Goal: Use online tool/utility: Utilize a website feature to perform a specific function

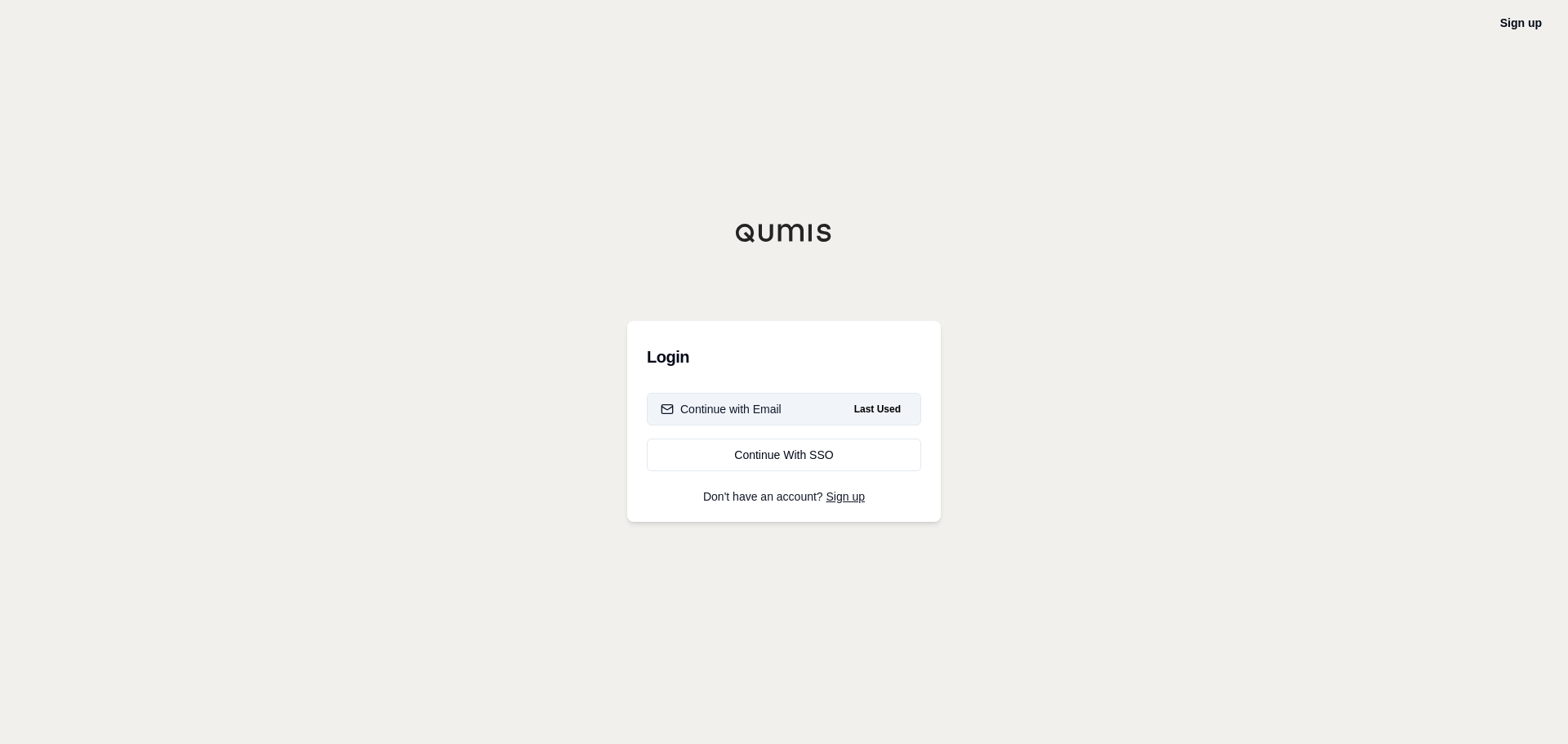
click at [770, 412] on div "Continue with Email" at bounding box center [721, 408] width 121 height 17
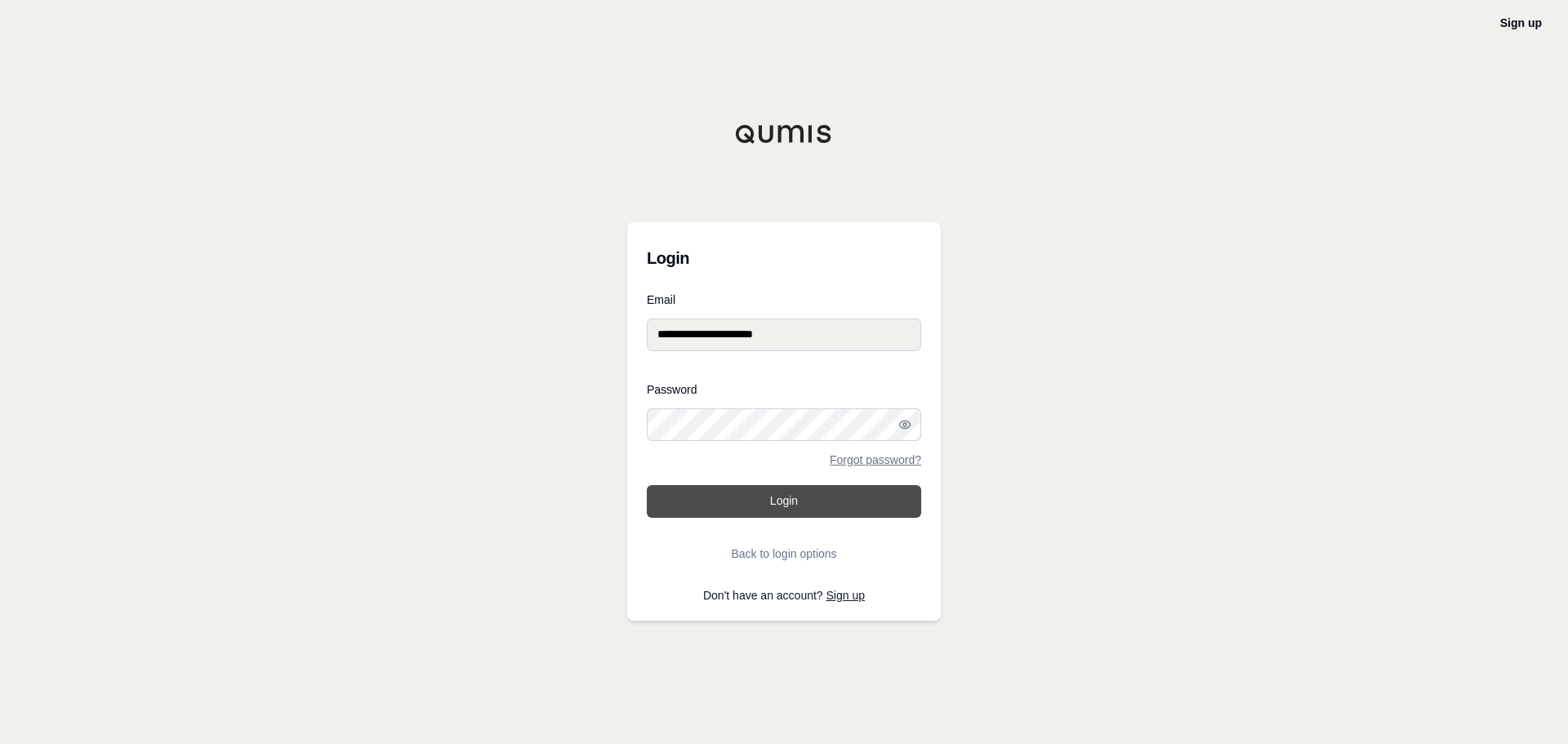
click at [769, 502] on button "Login" at bounding box center [784, 501] width 274 height 33
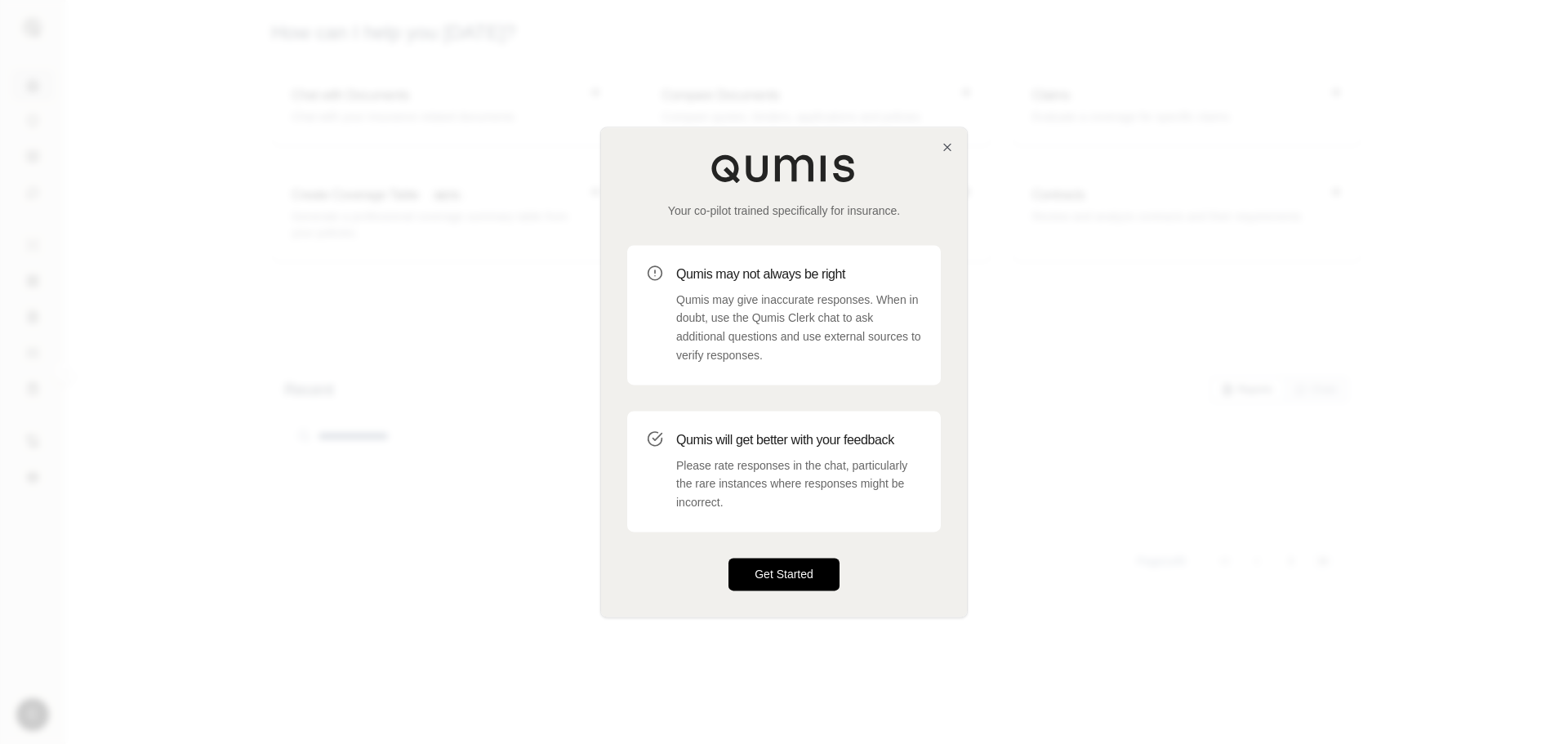
click at [785, 572] on button "Get Started" at bounding box center [784, 574] width 111 height 33
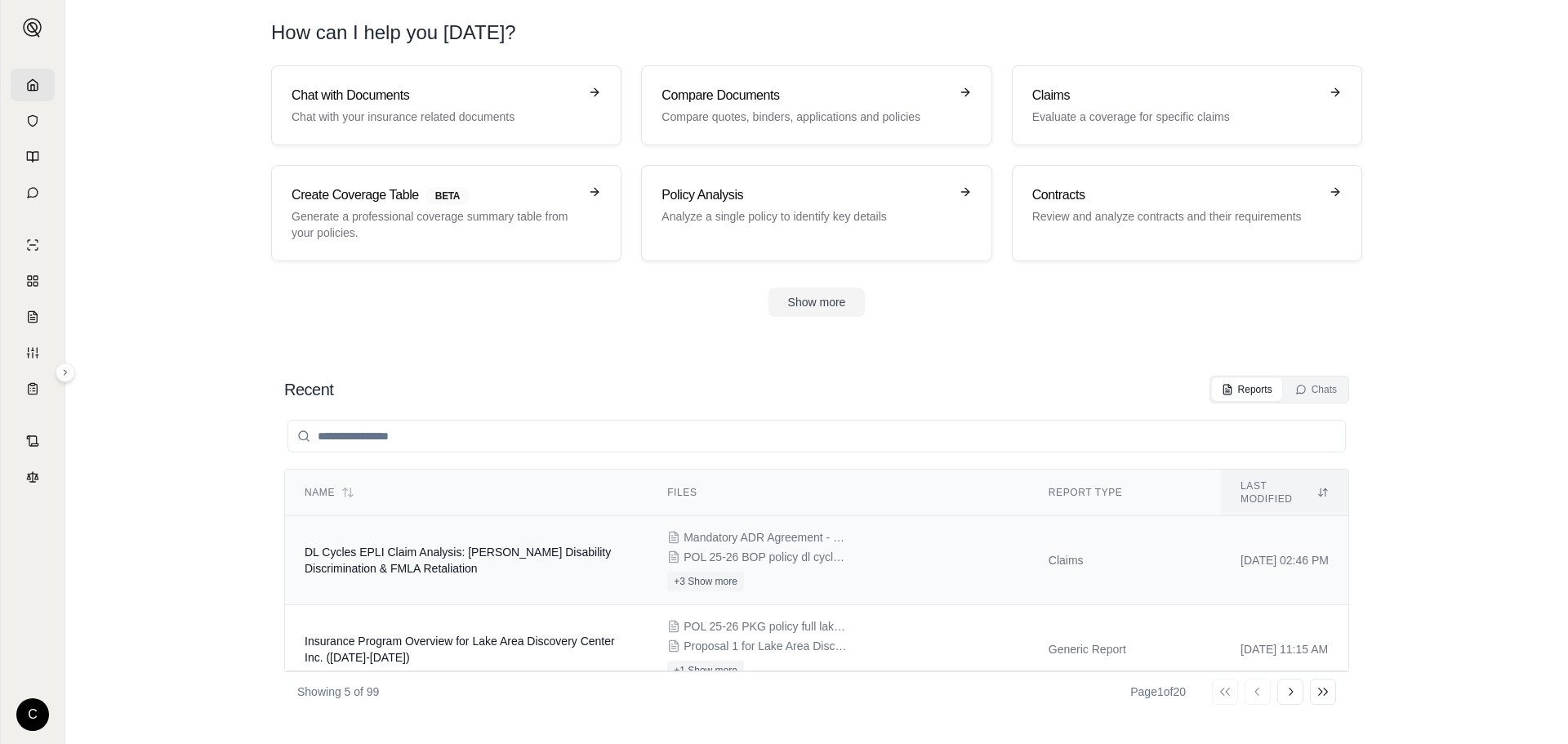
click at [382, 545] on td "DL Cycles EPLI Claim Analysis: [PERSON_NAME] Disability Discrimination & FMLA R…" at bounding box center [466, 560] width 363 height 89
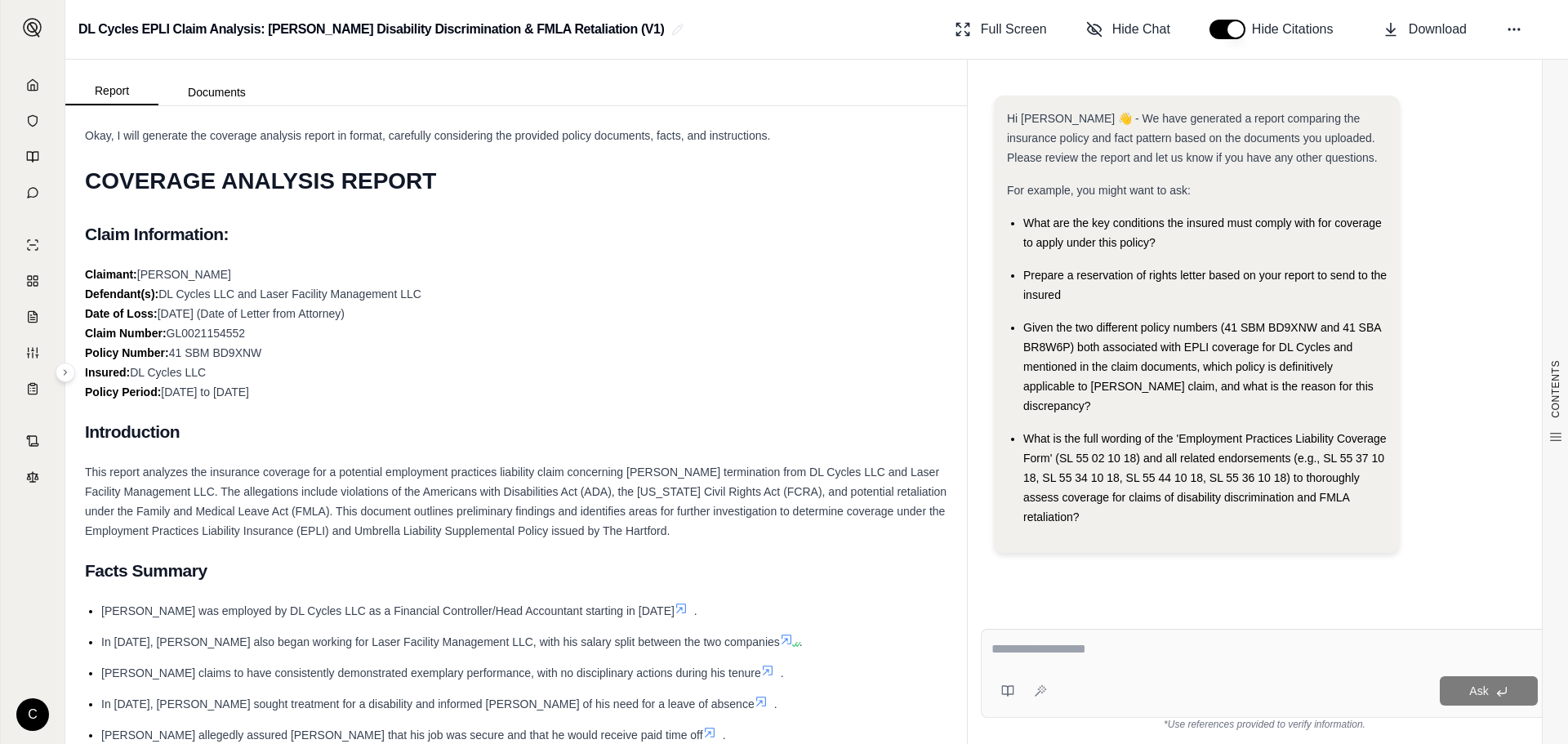
click at [1086, 669] on div "Ask" at bounding box center [1264, 673] width 567 height 89
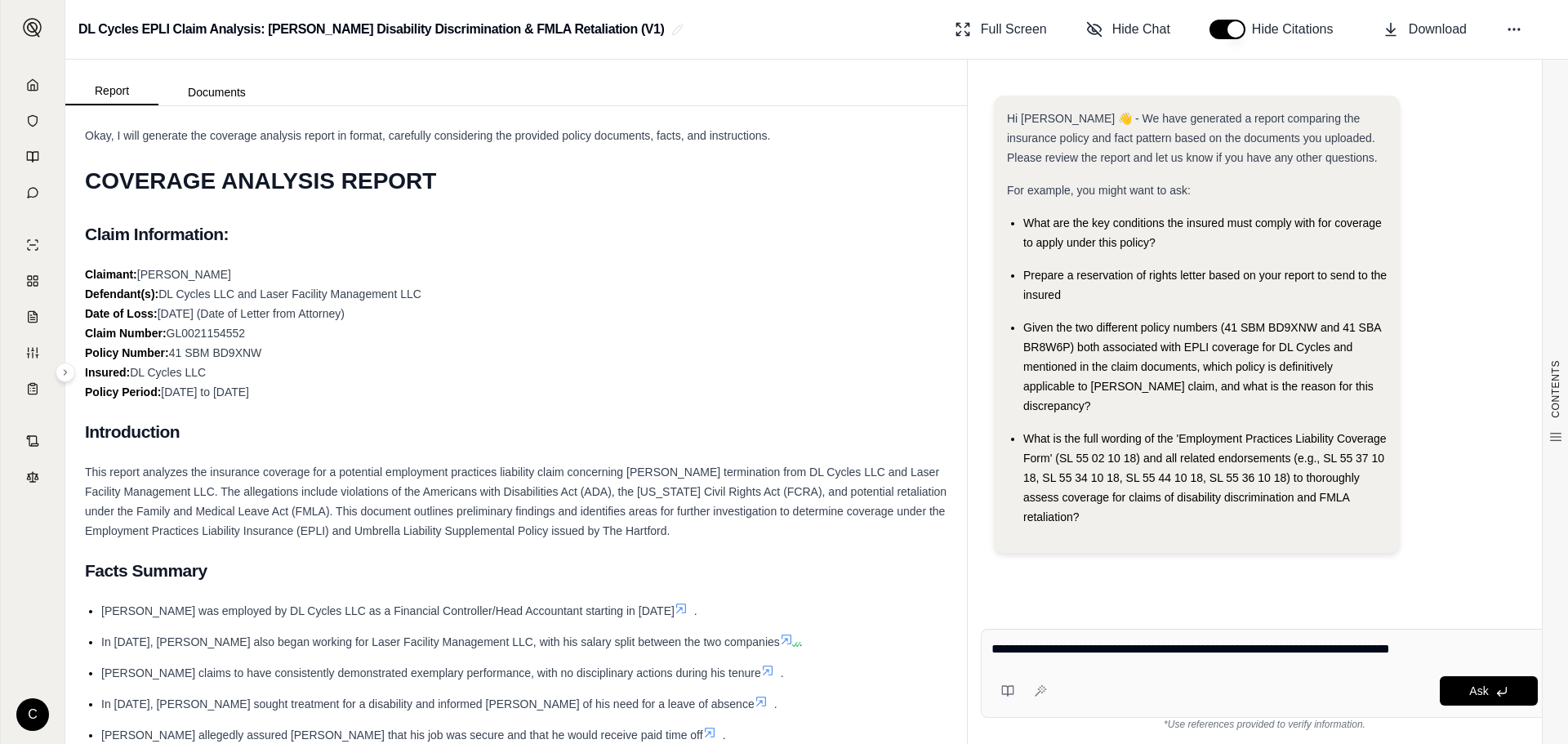
click at [1470, 647] on textarea "**********" at bounding box center [1264, 649] width 546 height 19
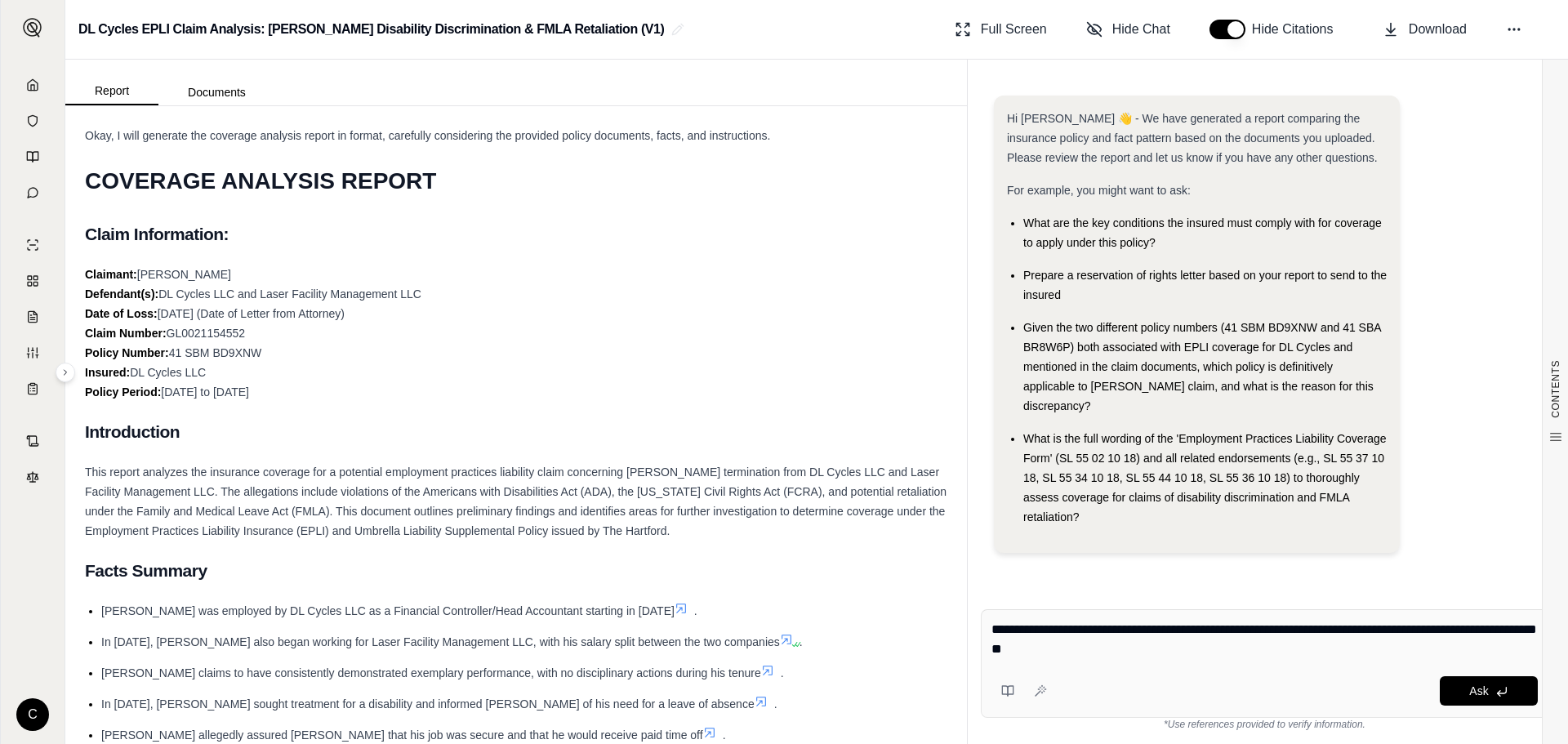
paste textarea "**********"
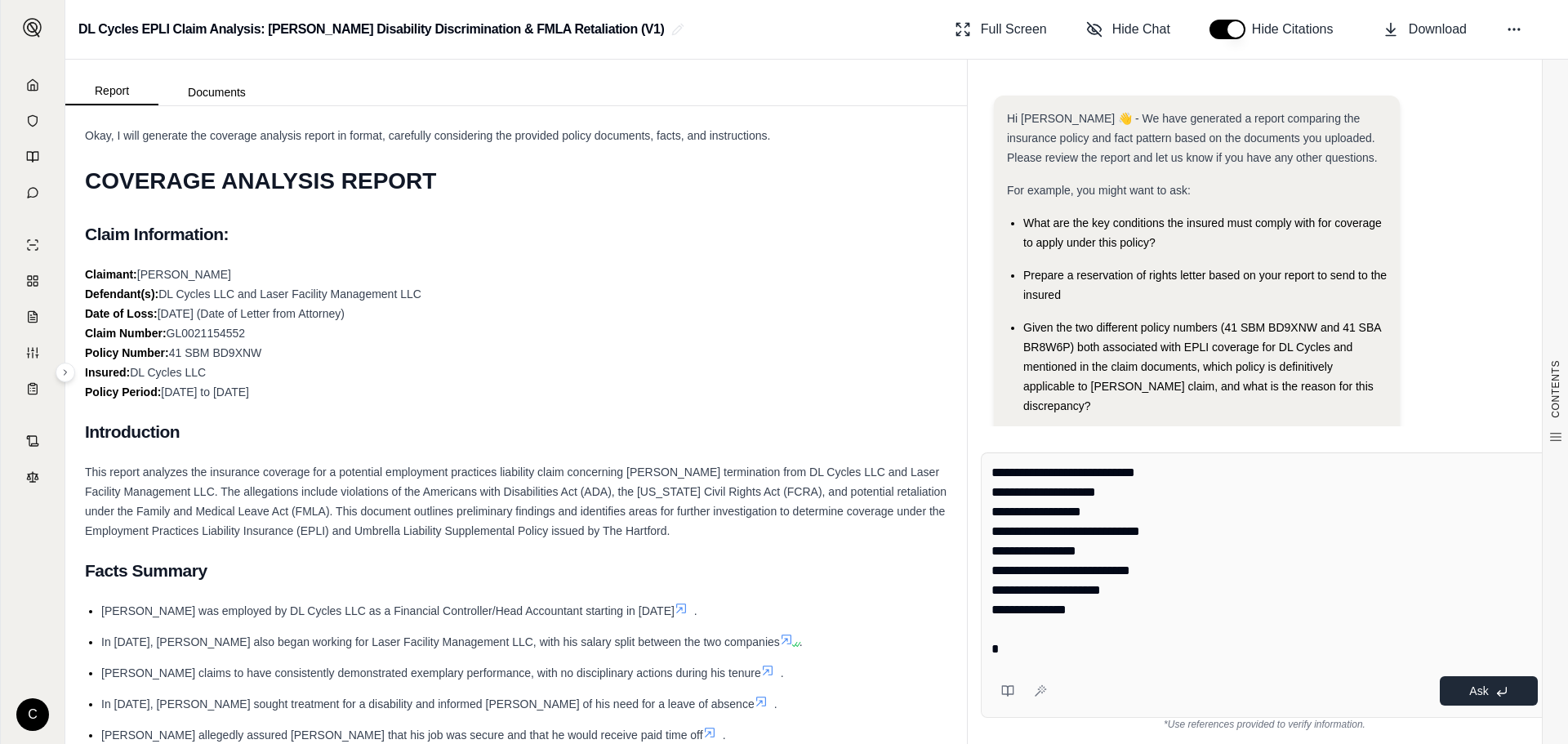
type textarea "**********"
click at [1450, 690] on button "Ask" at bounding box center [1489, 690] width 98 height 29
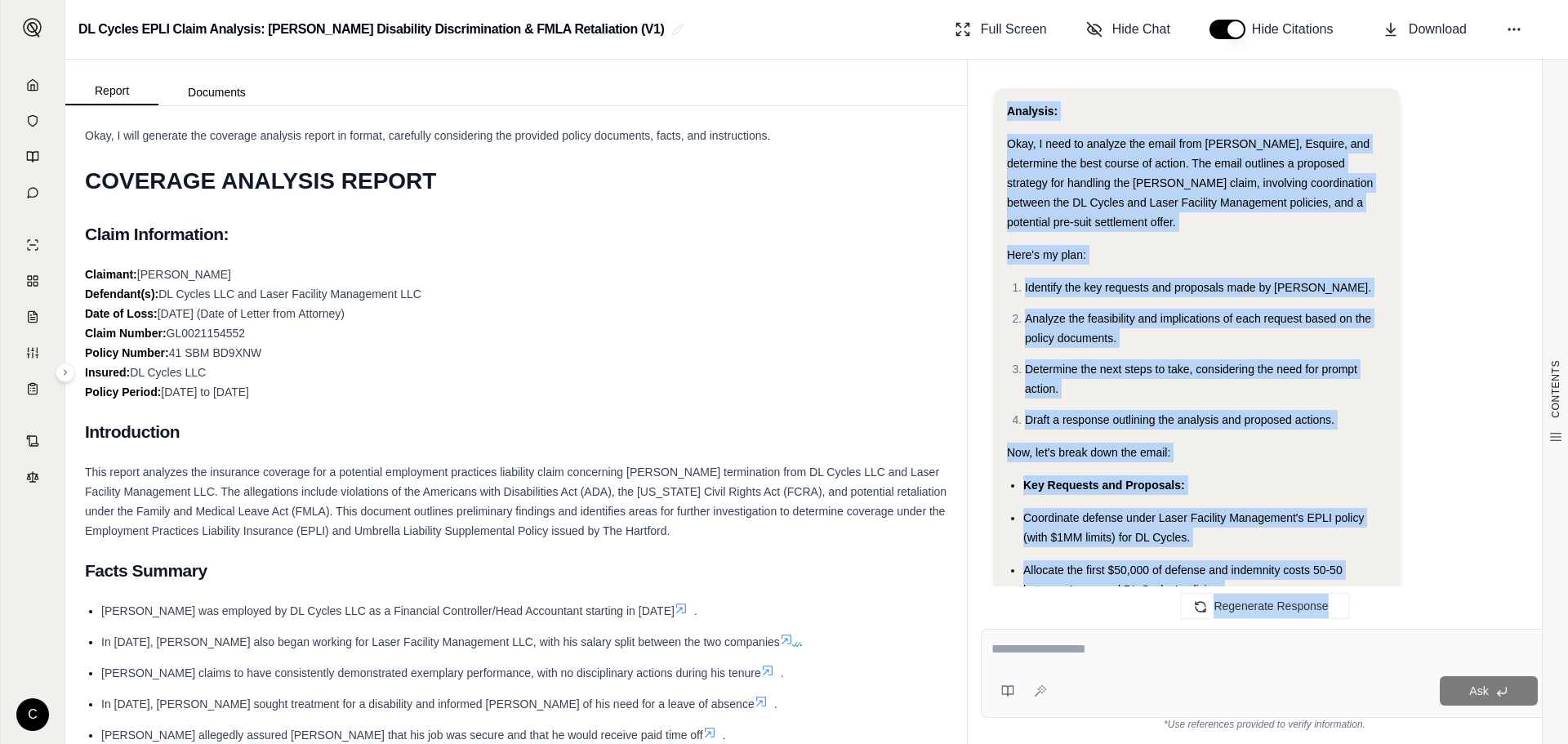
scroll to position [1405, 0]
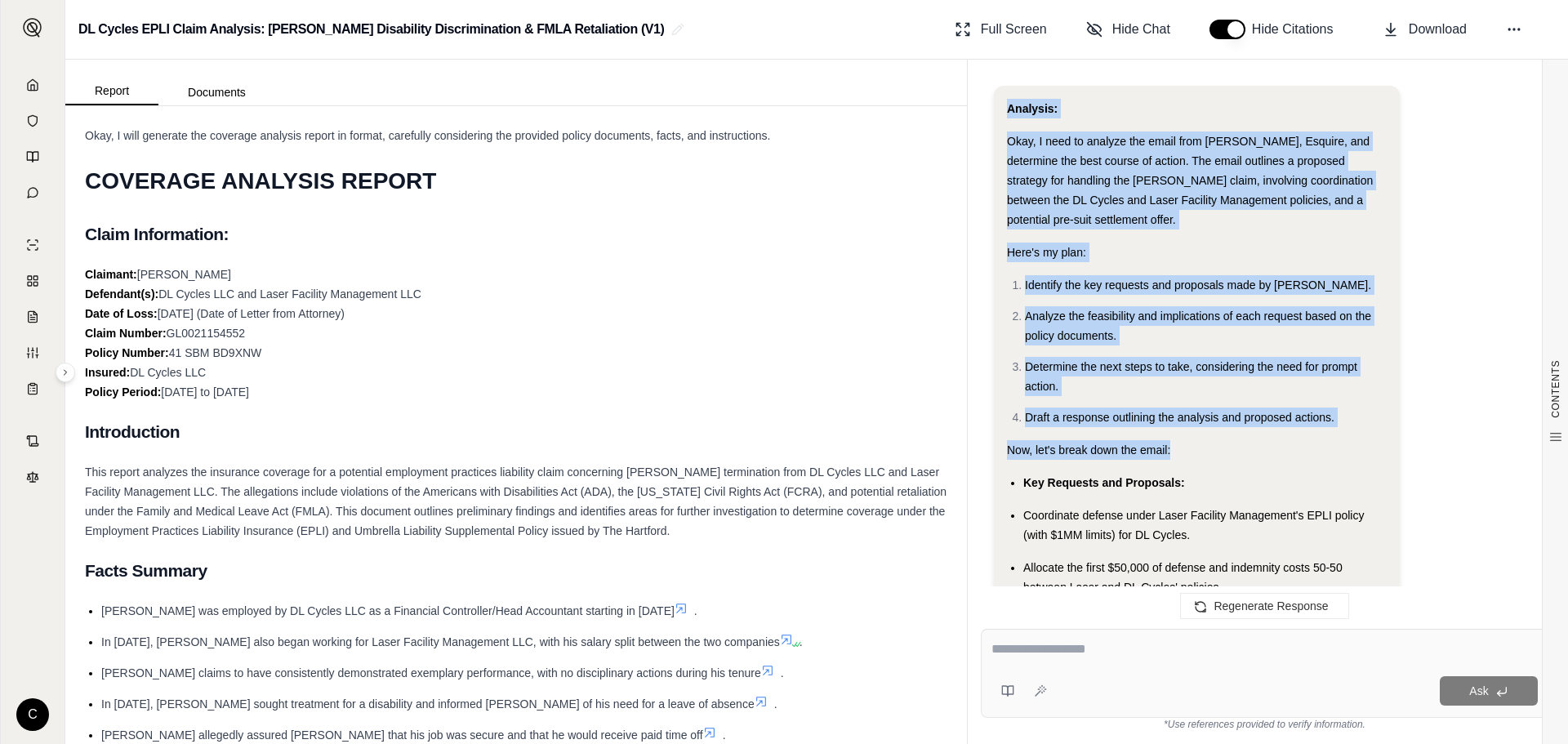
drag, startPoint x: 1108, startPoint y: 500, endPoint x: 1285, endPoint y: 426, distance: 191.8
click at [1285, 426] on div "Hi [PERSON_NAME] 👋 - We have generated a report comparing the insurance policy …" at bounding box center [1264, 343] width 567 height 520
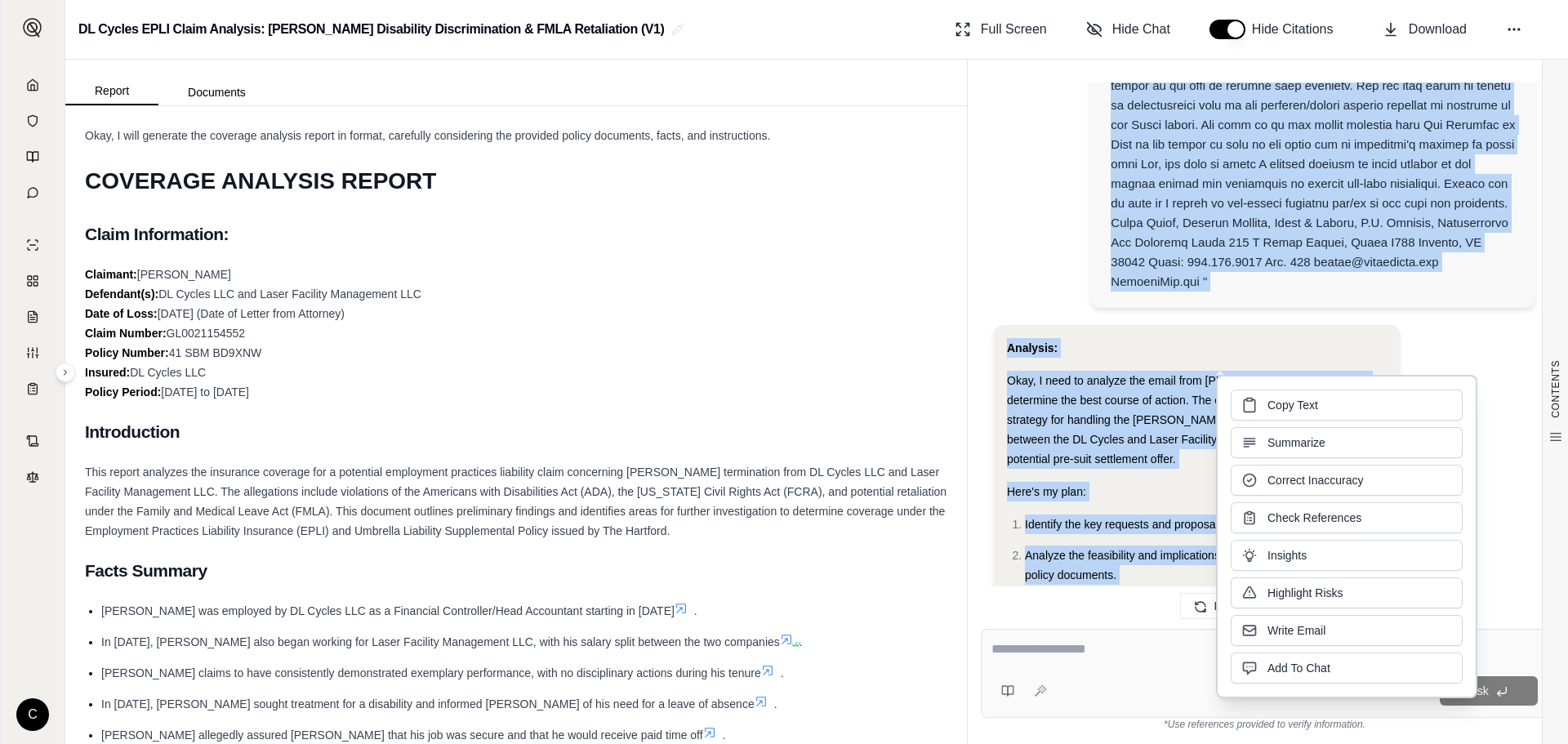
scroll to position [1159, 0]
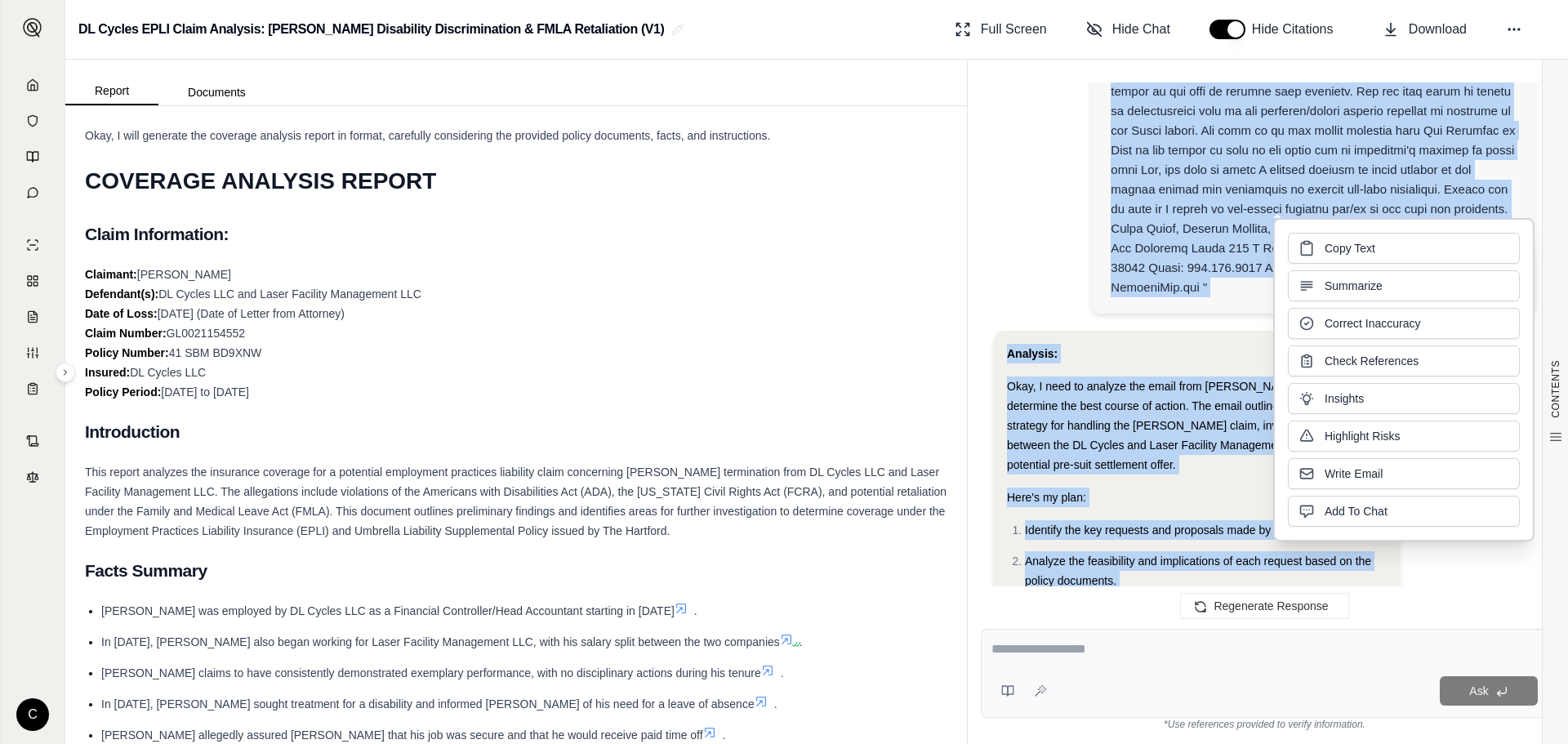
click at [1328, 249] on span "Copy Text" at bounding box center [1350, 248] width 51 height 17
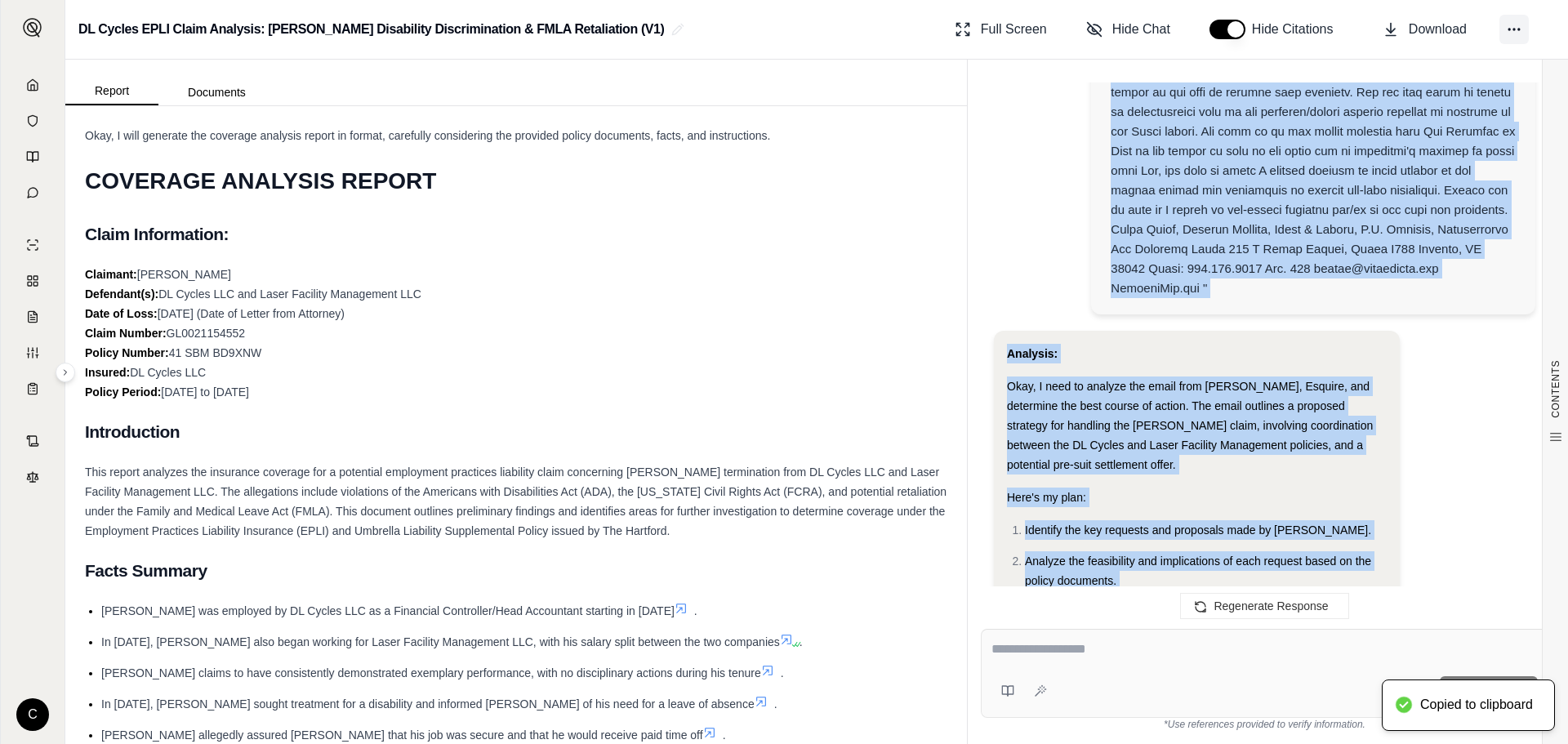
click at [1517, 26] on icon at bounding box center [1514, 29] width 17 height 17
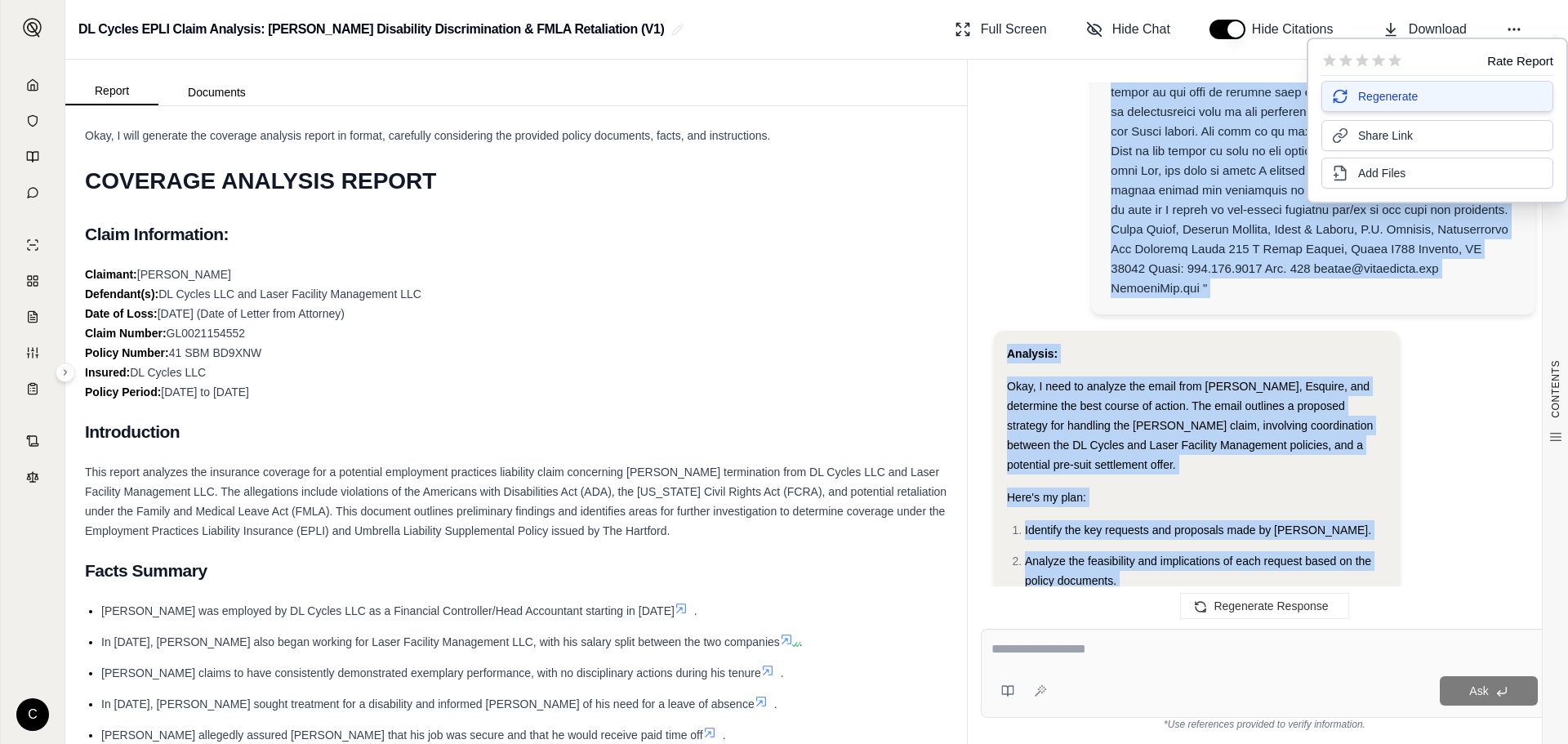
click at [1362, 99] on span "Regenerate" at bounding box center [1388, 96] width 60 height 17
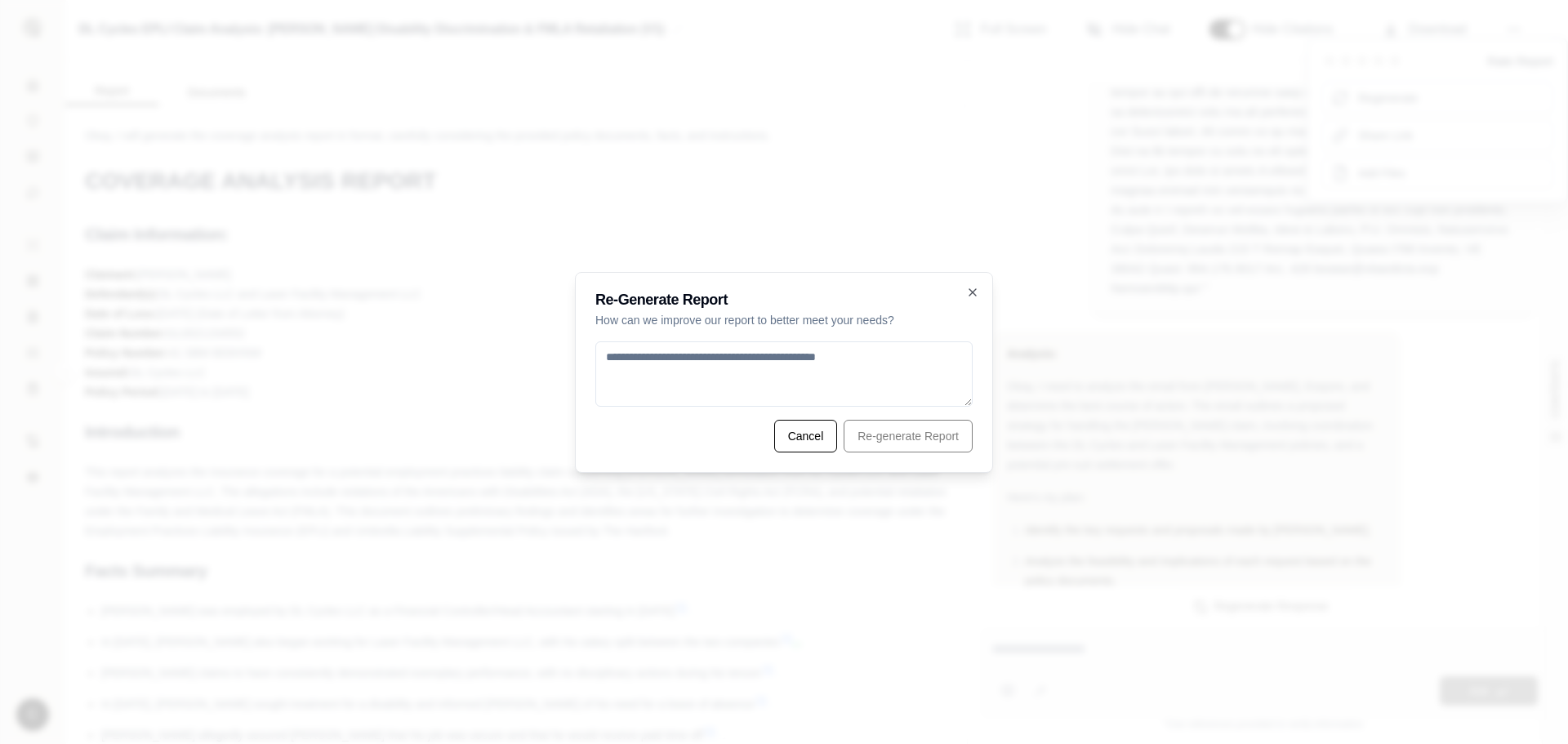
click at [842, 350] on textarea at bounding box center [784, 374] width 377 height 65
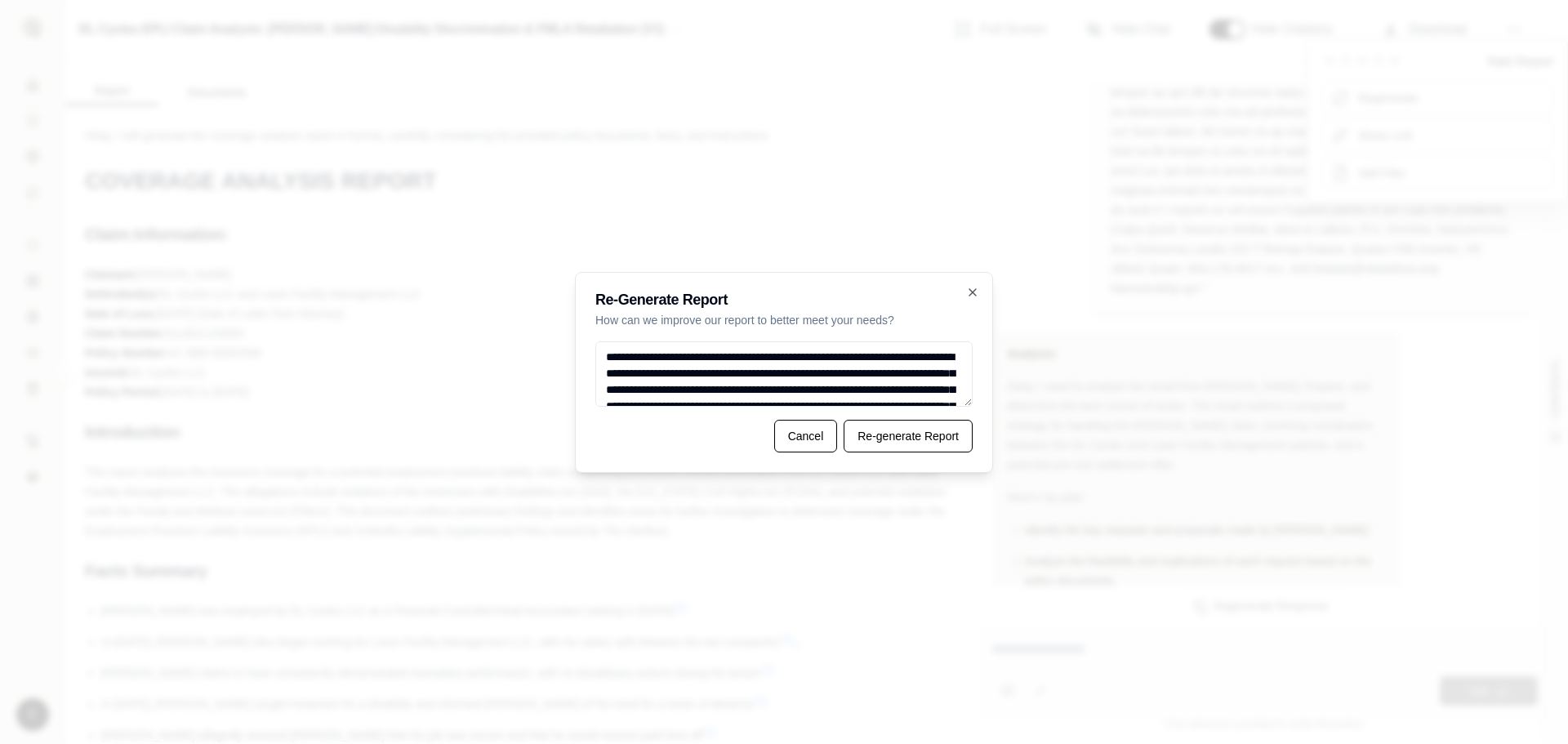
scroll to position [873, 0]
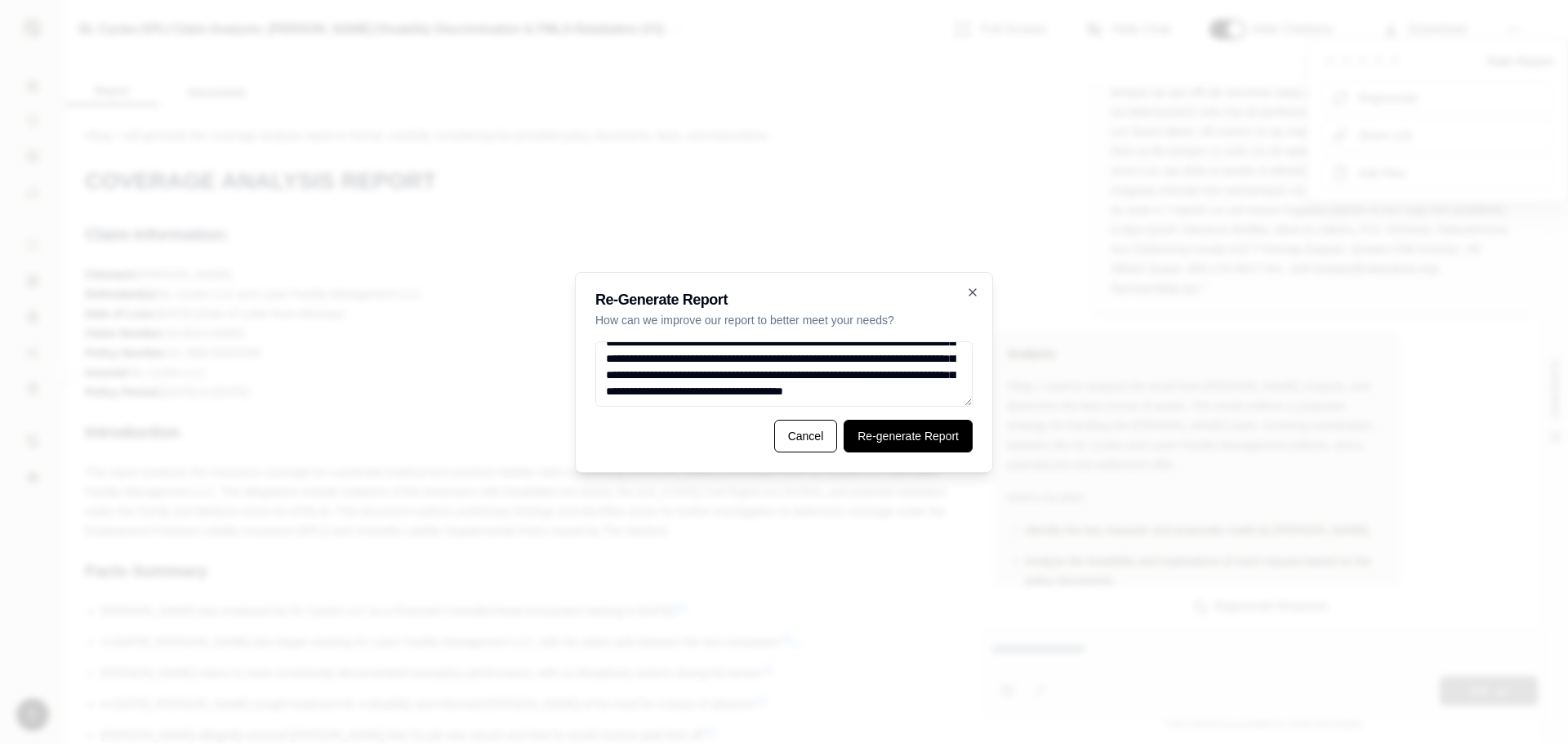
type textarea "**********"
click at [914, 428] on button "Re-generate Report" at bounding box center [907, 436] width 129 height 33
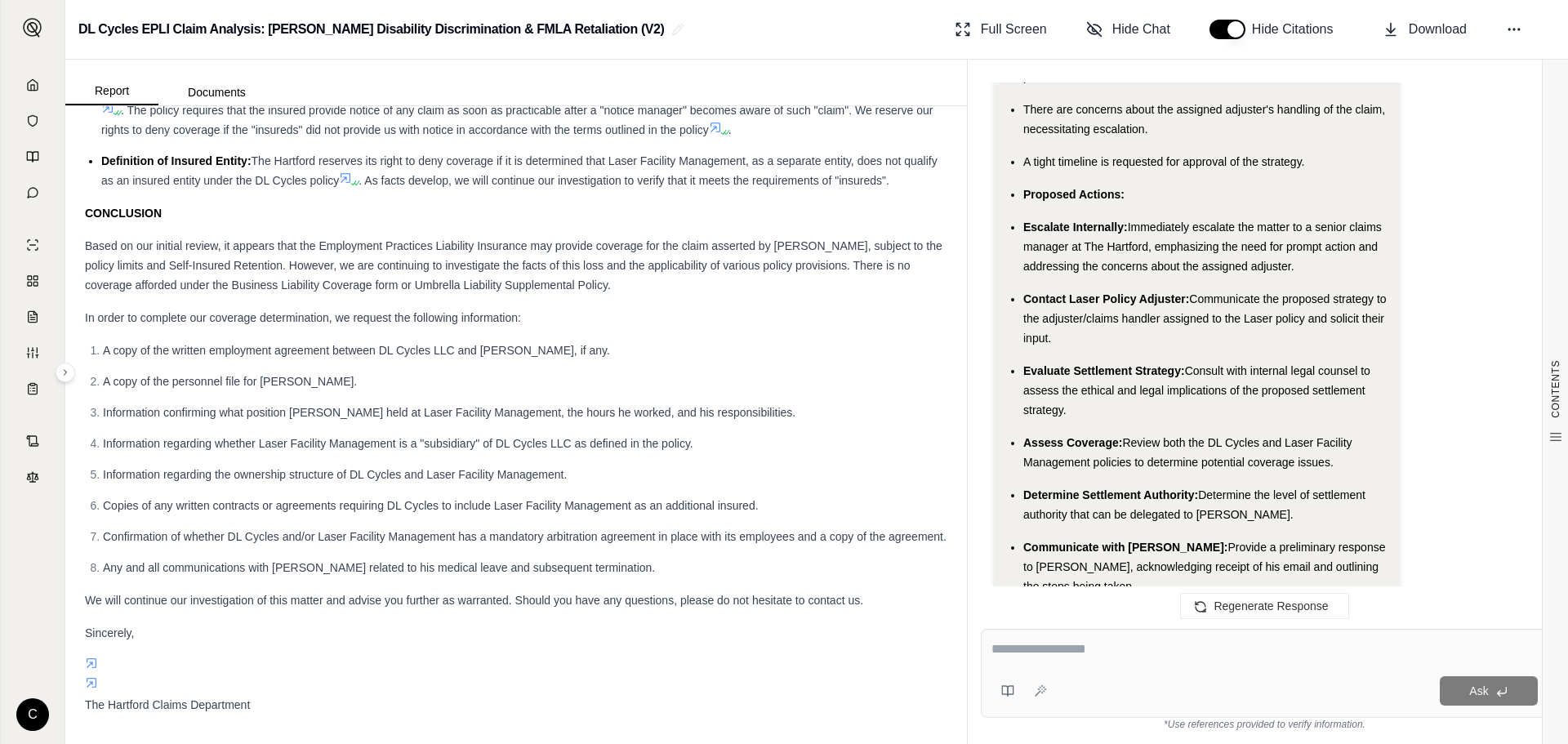
scroll to position [7331, 0]
